Goal: Answer question/provide support: Share knowledge or assist other users

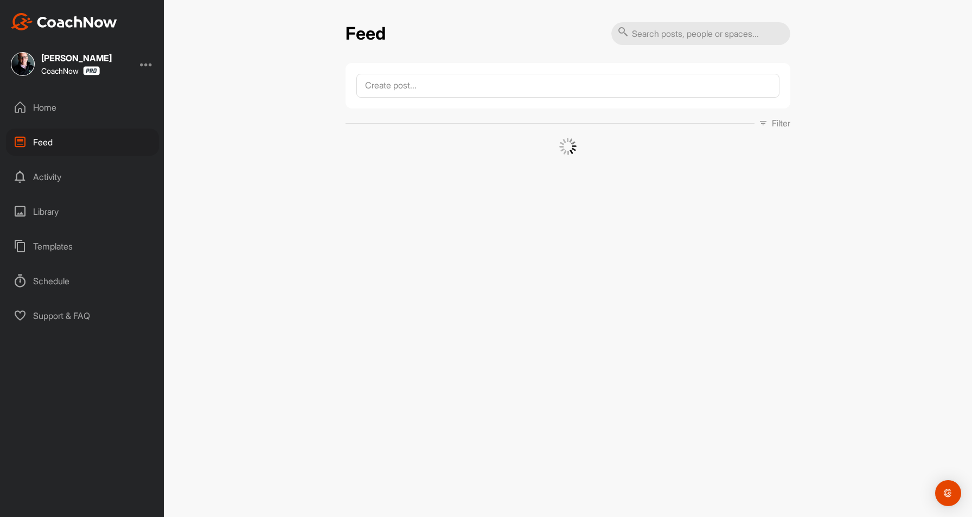
click at [667, 26] on input "text" at bounding box center [700, 33] width 179 height 23
type input "[PERSON_NAME]"
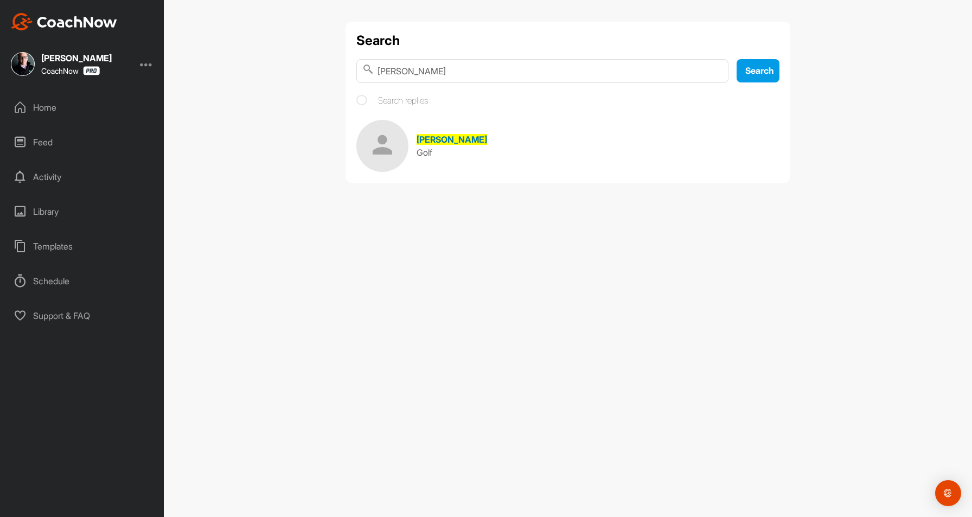
click at [371, 144] on img at bounding box center [382, 146] width 52 height 52
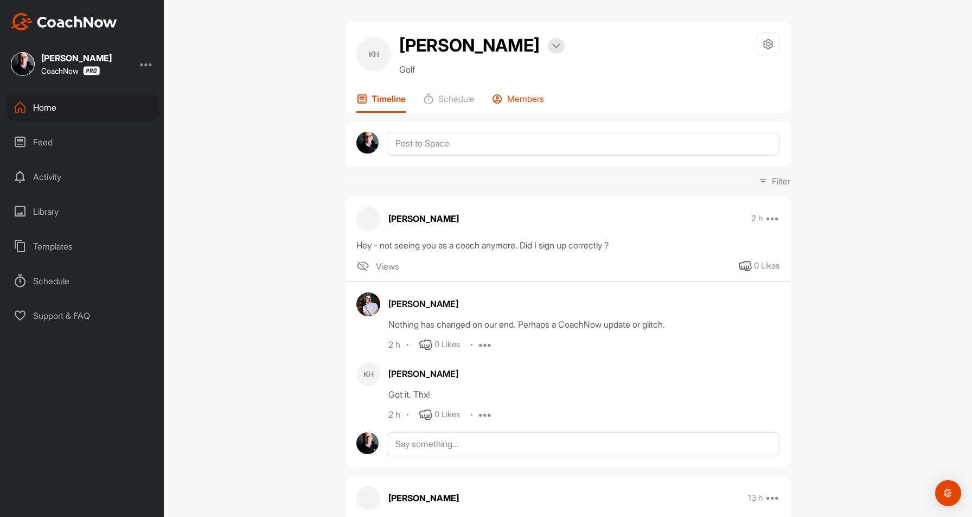
click at [518, 112] on div "Members" at bounding box center [518, 103] width 52 height 20
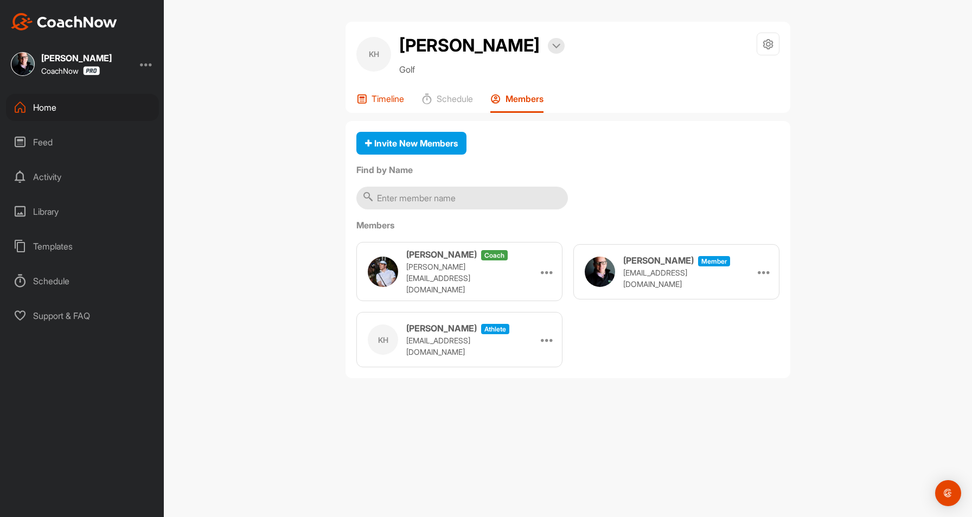
click at [381, 102] on p "Timeline" at bounding box center [388, 98] width 33 height 11
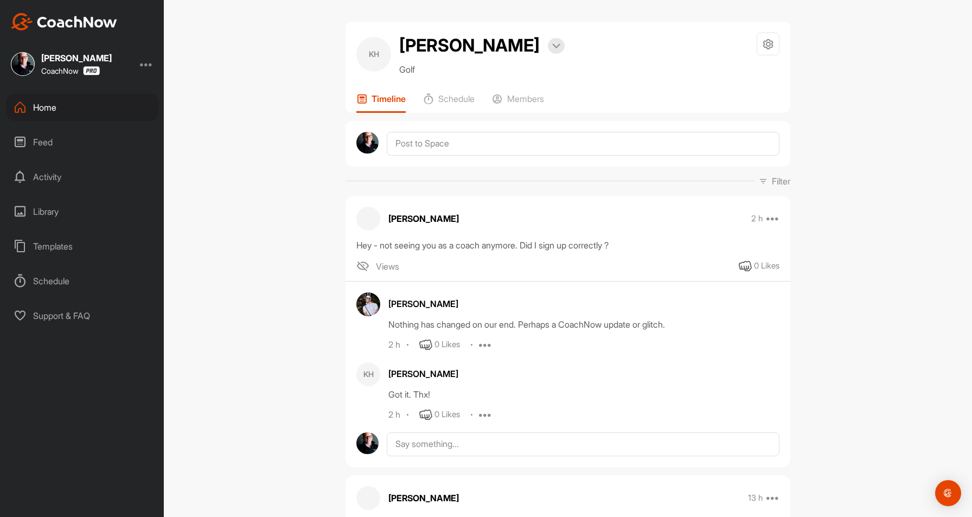
click at [42, 147] on div "Feed" at bounding box center [82, 142] width 153 height 27
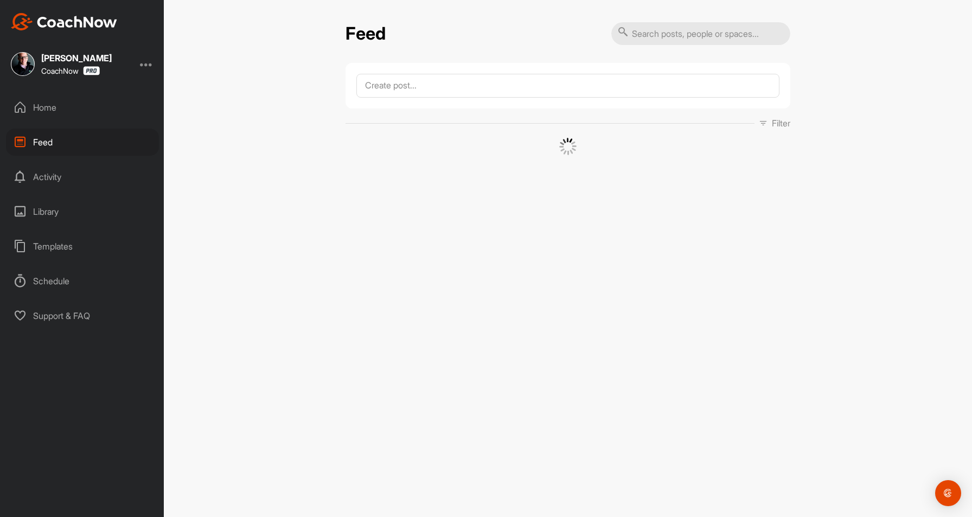
click at [670, 35] on input "text" at bounding box center [700, 33] width 179 height 23
type input "don raider"
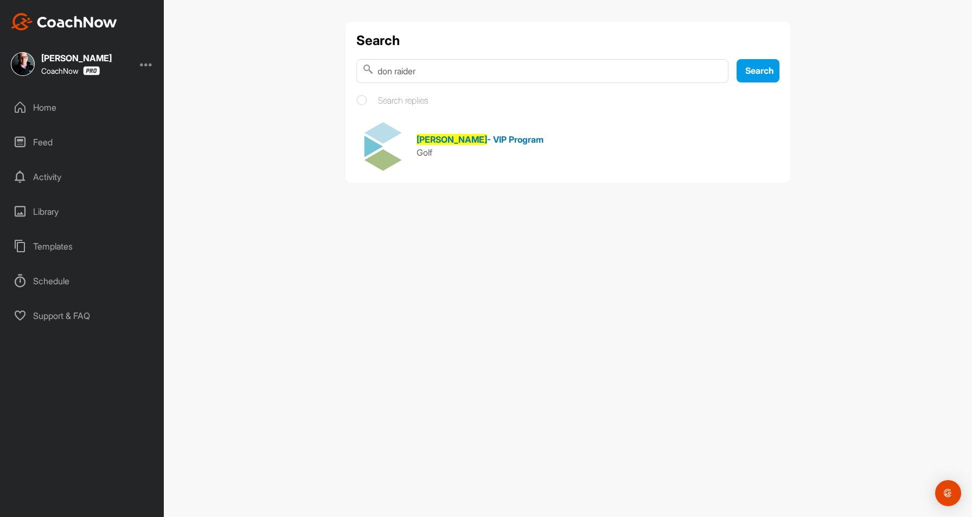
click at [385, 156] on img at bounding box center [382, 146] width 52 height 52
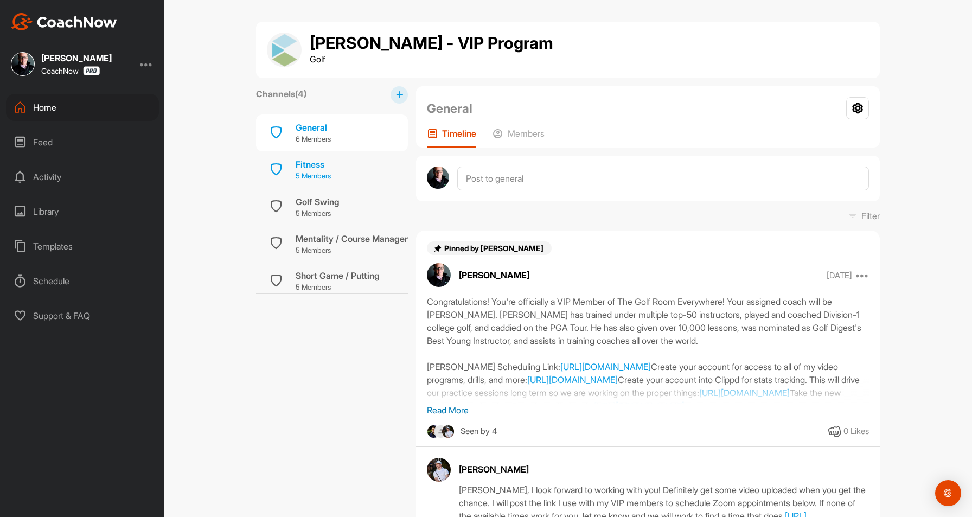
click at [348, 170] on div "Fitness 5 Members" at bounding box center [332, 169] width 152 height 37
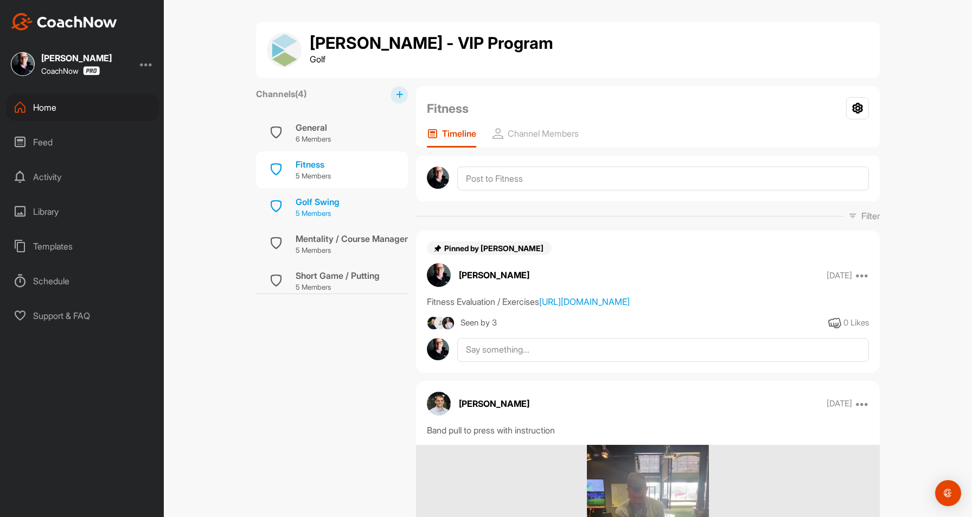
click at [308, 199] on div "Golf Swing" at bounding box center [318, 201] width 44 height 13
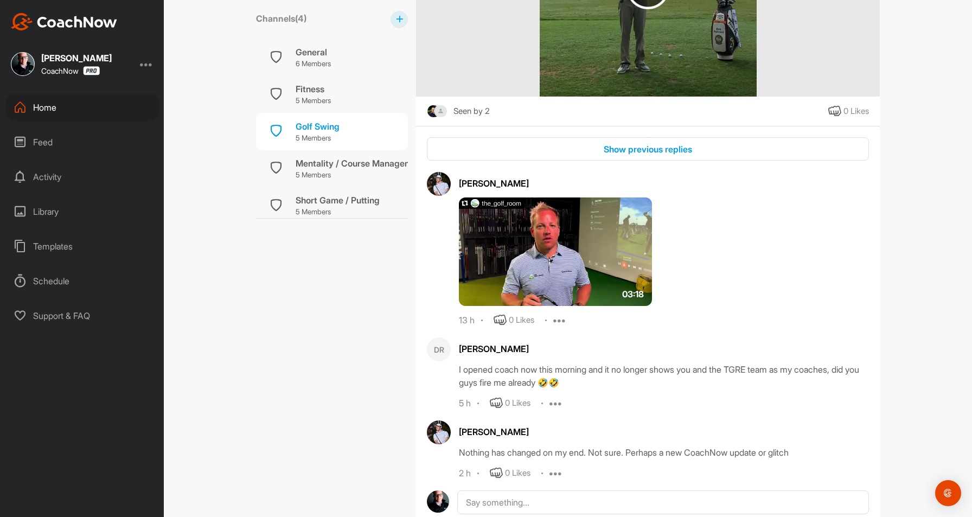
scroll to position [1037, 0]
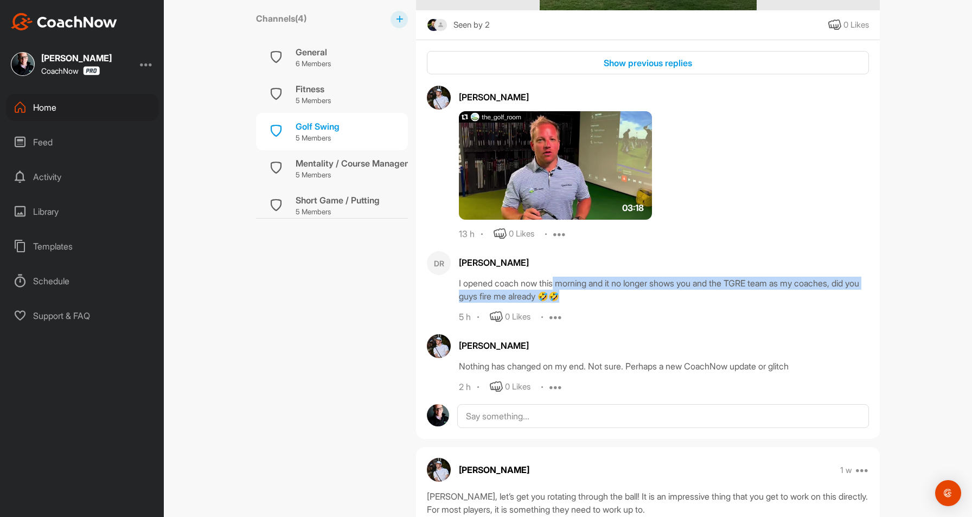
drag, startPoint x: 552, startPoint y: 282, endPoint x: 692, endPoint y: 292, distance: 140.9
click at [692, 292] on div "I opened coach now this morning and it no longer shows you and the TGRE team as…" at bounding box center [664, 290] width 410 height 26
drag, startPoint x: 654, startPoint y: 297, endPoint x: 583, endPoint y: 287, distance: 71.8
click at [459, 285] on div "I opened coach now this morning and it no longer shows you and the TGRE team as…" at bounding box center [664, 290] width 410 height 26
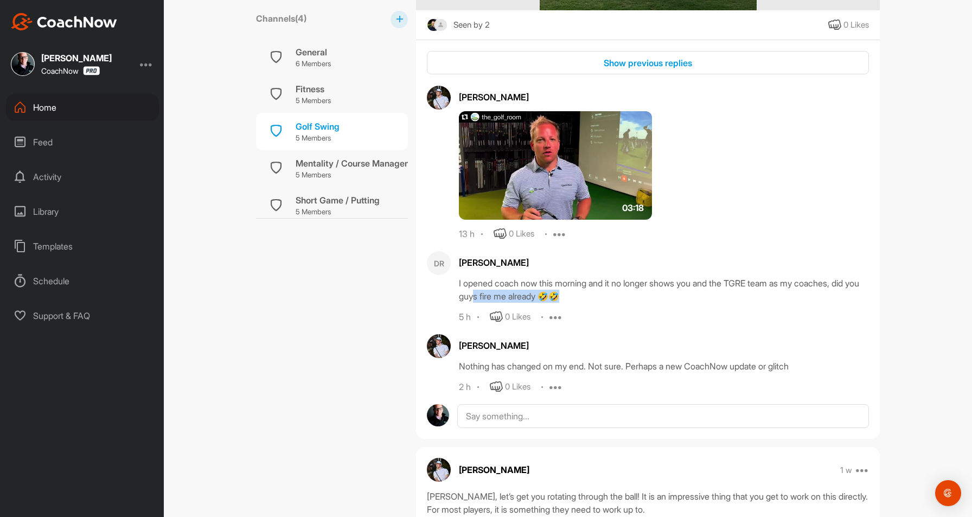
click at [459, 285] on div "I opened coach now this morning and it no longer shows you and the TGRE team as…" at bounding box center [664, 290] width 410 height 26
click at [583, 287] on div "I opened coach now this morning and it no longer shows you and the TGRE team as…" at bounding box center [664, 290] width 410 height 26
click at [621, 290] on div "I opened coach now this morning and it no longer shows you and the TGRE team as…" at bounding box center [664, 290] width 410 height 26
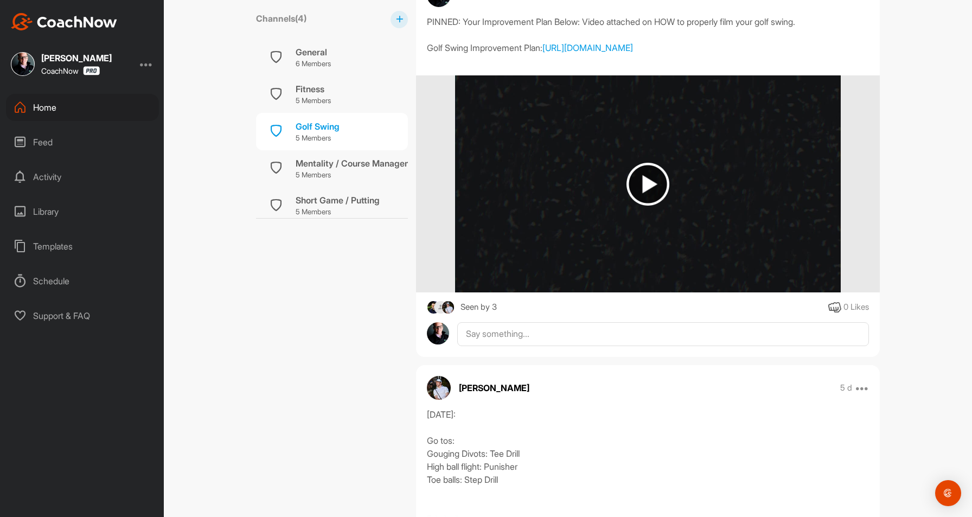
scroll to position [0, 0]
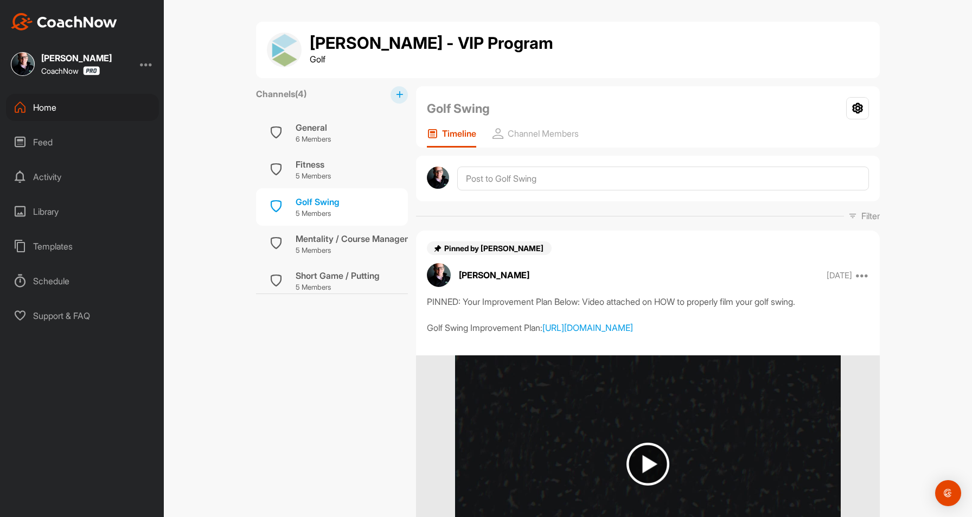
click at [77, 143] on div "Feed" at bounding box center [82, 142] width 153 height 27
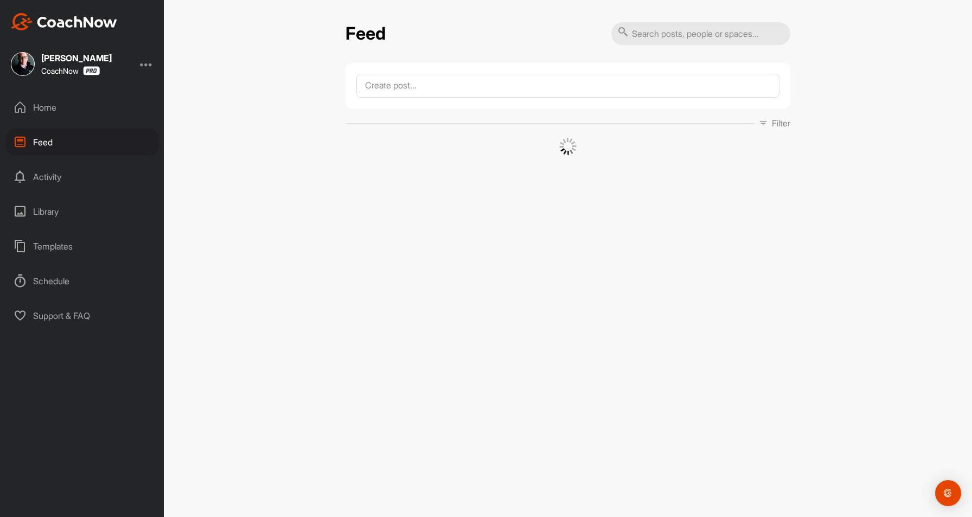
click at [143, 66] on div at bounding box center [146, 64] width 13 height 13
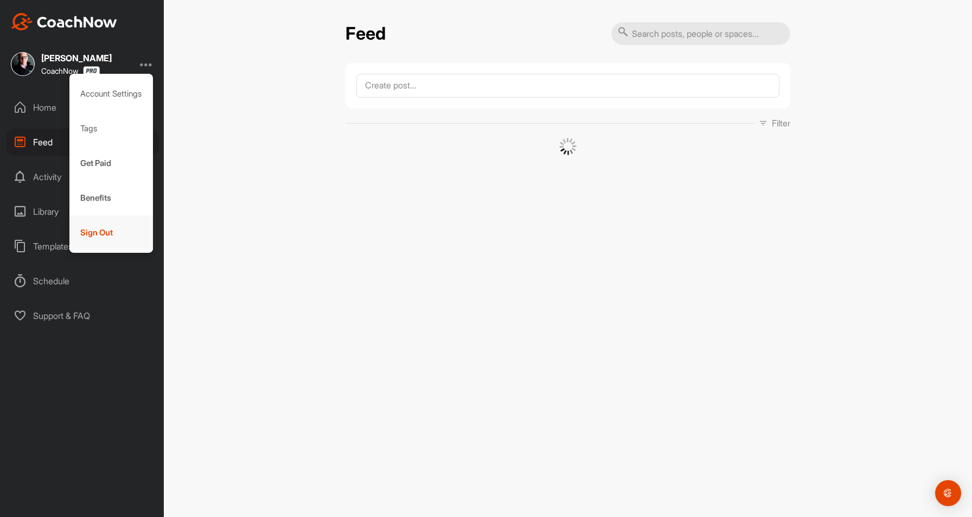
click at [101, 225] on div "Sign Out" at bounding box center [111, 232] width 84 height 35
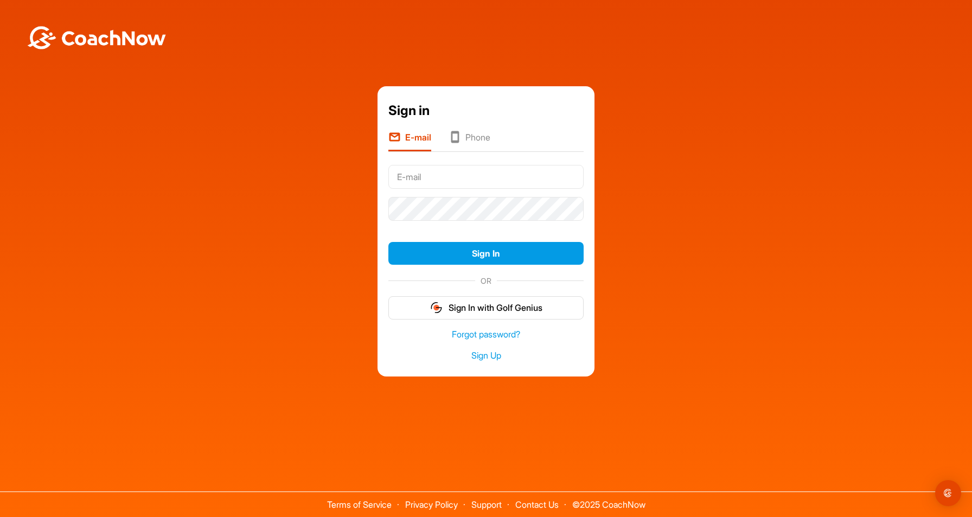
click at [452, 194] on div at bounding box center [485, 209] width 195 height 32
click at [457, 169] on input "text" at bounding box center [485, 177] width 195 height 24
type input "[EMAIL_ADDRESS][DOMAIN_NAME]"
click at [388, 242] on button "Sign In" at bounding box center [485, 253] width 195 height 23
